Goal: Information Seeking & Learning: Check status

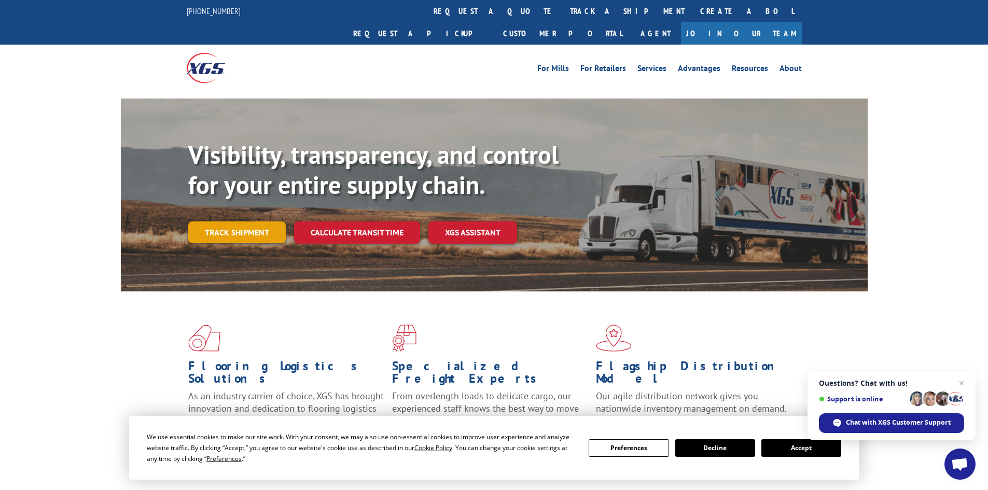
click at [241, 221] on link "Track shipment" at bounding box center [236, 232] width 97 height 22
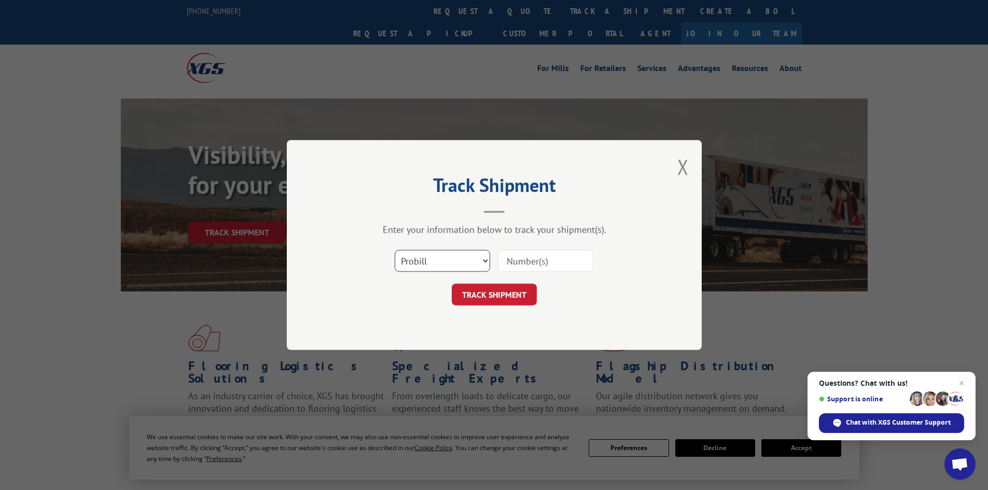
click at [435, 259] on select "Select category... Probill BOL PO" at bounding box center [442, 261] width 95 height 22
select select "bol"
click at [395, 250] on select "Select category... Probill BOL PO" at bounding box center [442, 261] width 95 height 22
click at [526, 259] on input at bounding box center [545, 261] width 95 height 22
paste input "476360"
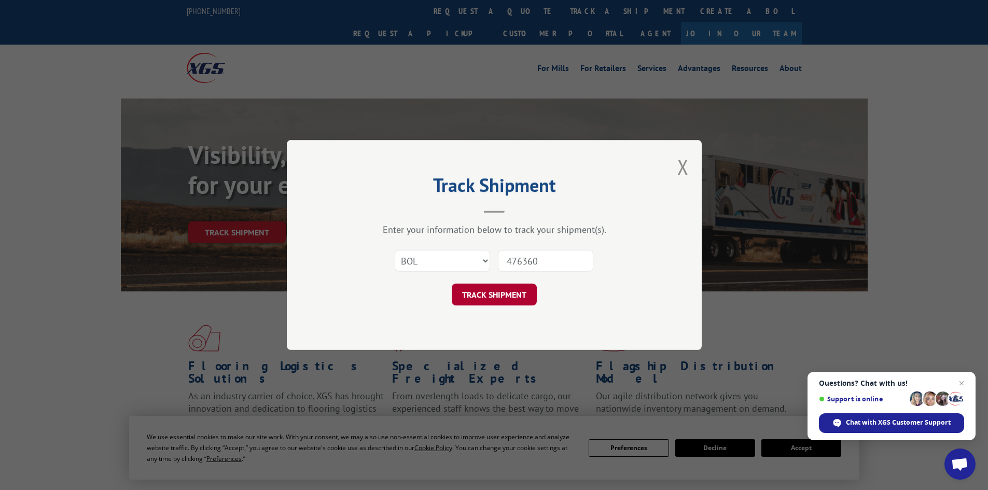
type input "476360"
click at [492, 291] on button "TRACK SHIPMENT" at bounding box center [494, 295] width 85 height 22
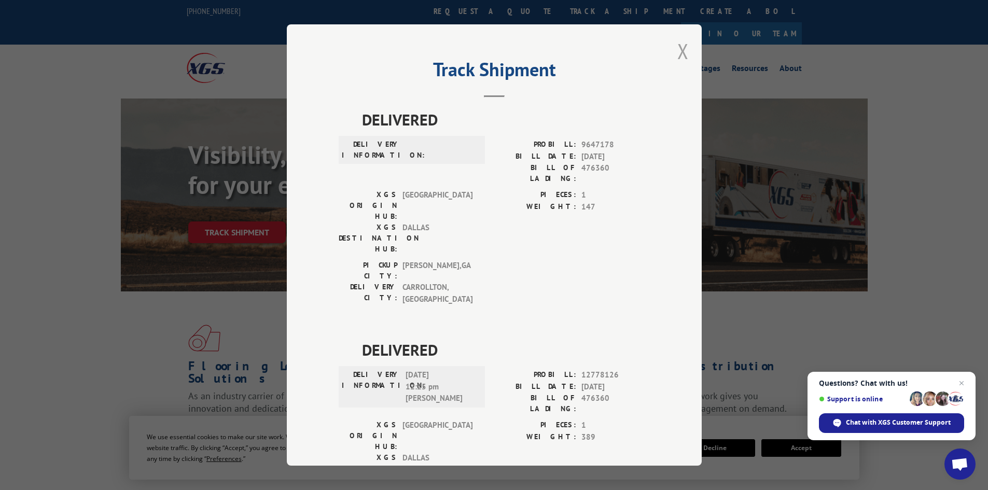
click at [678, 46] on button "Close modal" at bounding box center [682, 50] width 11 height 27
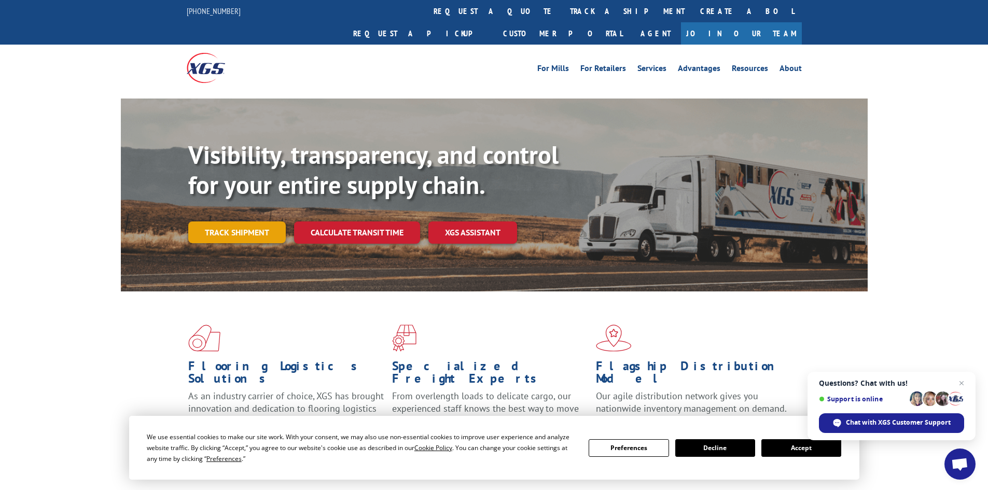
click at [251, 221] on link "Track shipment" at bounding box center [236, 232] width 97 height 22
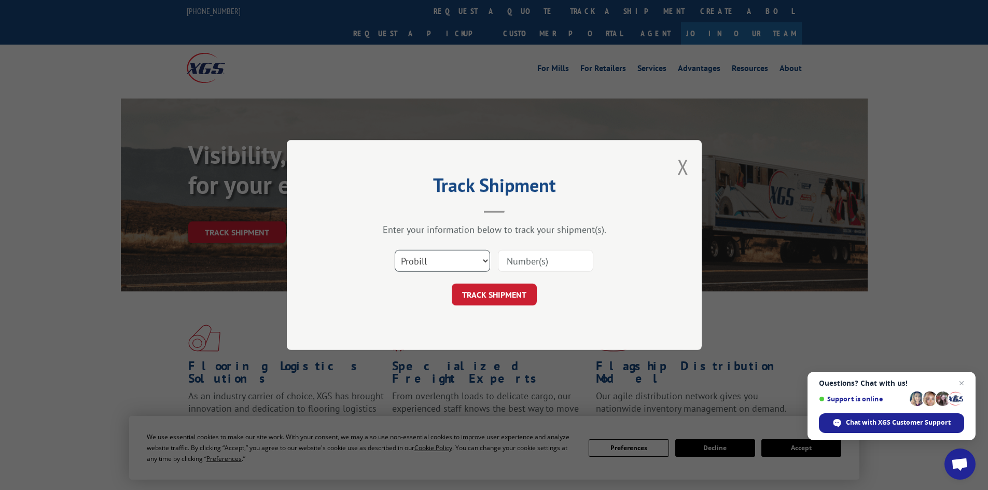
click at [436, 264] on select "Select category... Probill BOL PO" at bounding box center [442, 261] width 95 height 22
select select "bol"
click at [395, 250] on select "Select category... Probill BOL PO" at bounding box center [442, 261] width 95 height 22
click at [520, 260] on input at bounding box center [545, 261] width 95 height 22
paste input "7067683"
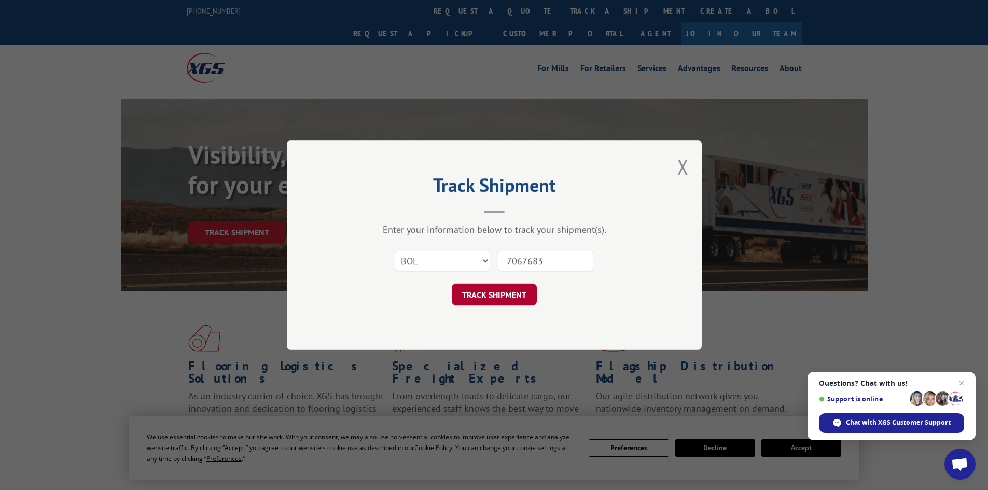
type input "7067683"
click at [509, 289] on button "TRACK SHIPMENT" at bounding box center [494, 295] width 85 height 22
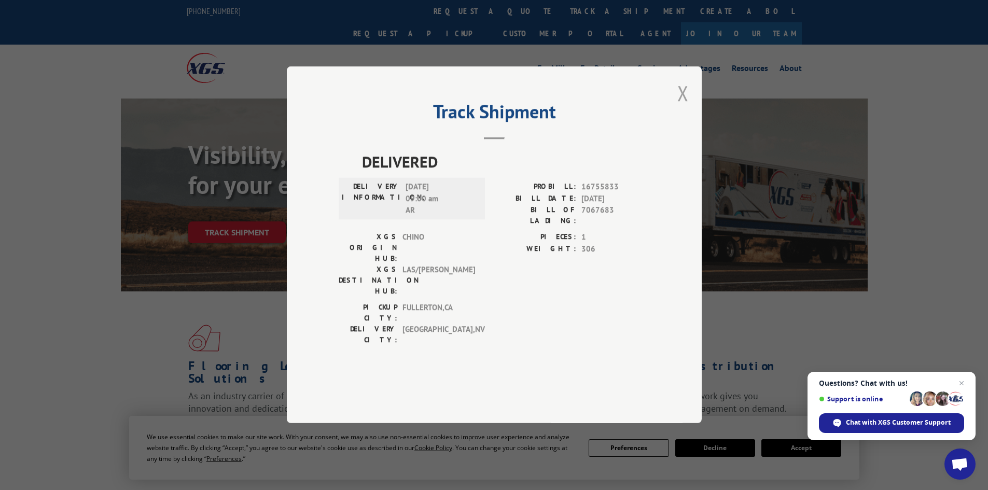
click at [682, 107] on button "Close modal" at bounding box center [682, 92] width 11 height 27
